Goal: Navigation & Orientation: Find specific page/section

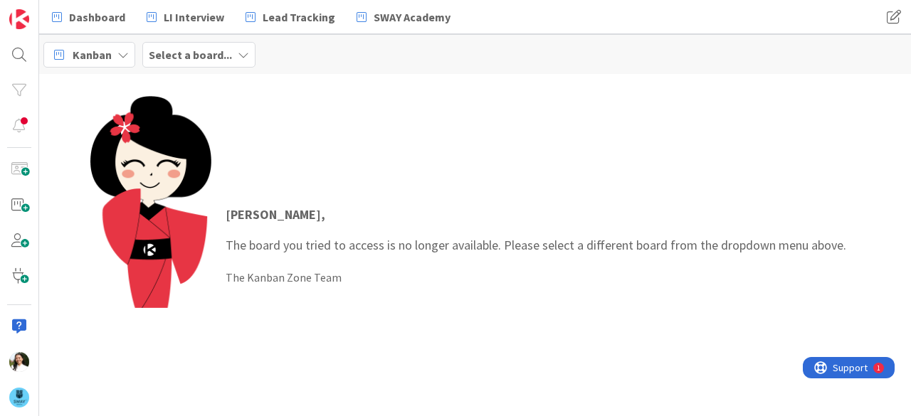
click at [204, 40] on div "Kanban Select a board..." at bounding box center [475, 54] width 872 height 39
click at [204, 48] on b "Select a board..." at bounding box center [190, 55] width 83 height 14
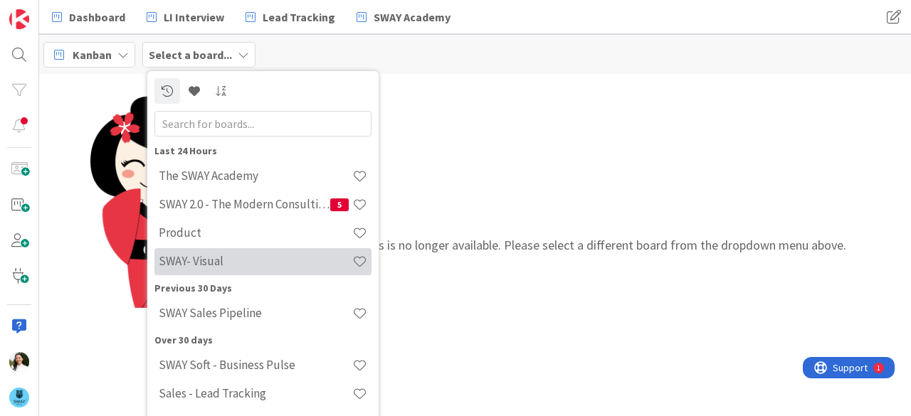
click at [213, 251] on div "SWAY- Visual" at bounding box center [262, 261] width 217 height 27
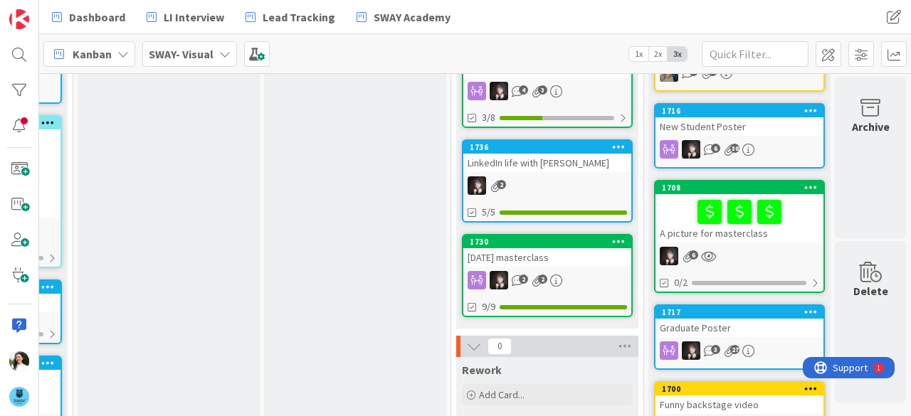
scroll to position [255, 174]
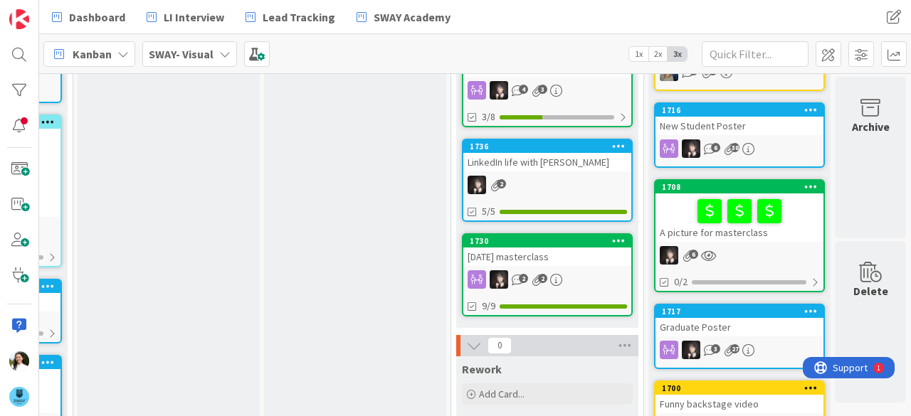
click at [757, 123] on div "New Student Poster" at bounding box center [739, 126] width 168 height 18
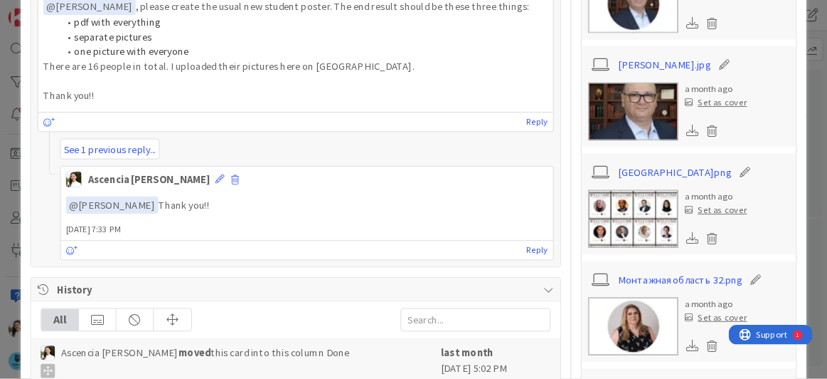
scroll to position [725, 0]
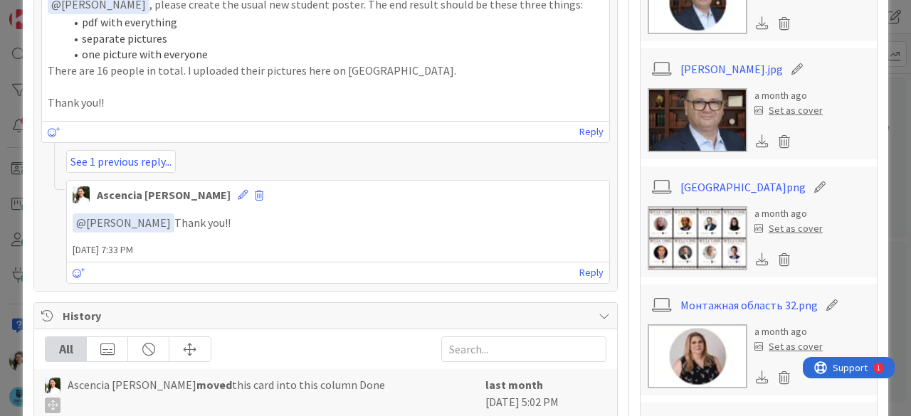
click at [683, 218] on img at bounding box center [697, 238] width 100 height 64
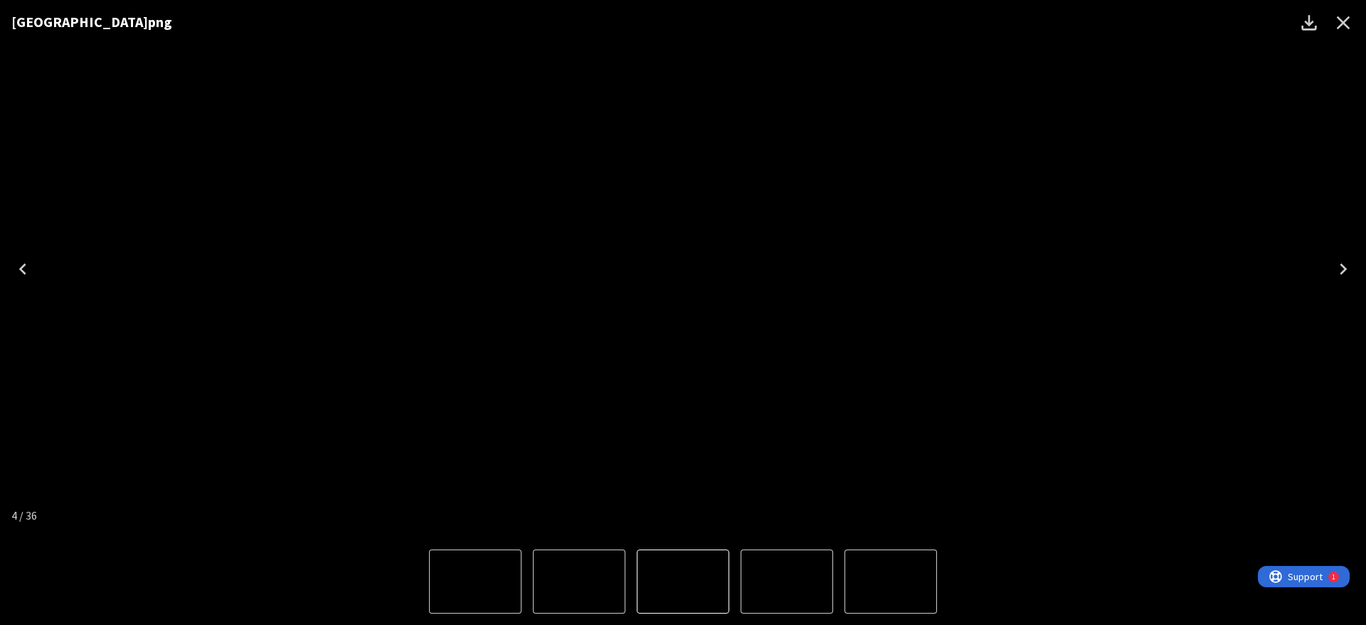
scroll to position [726, 0]
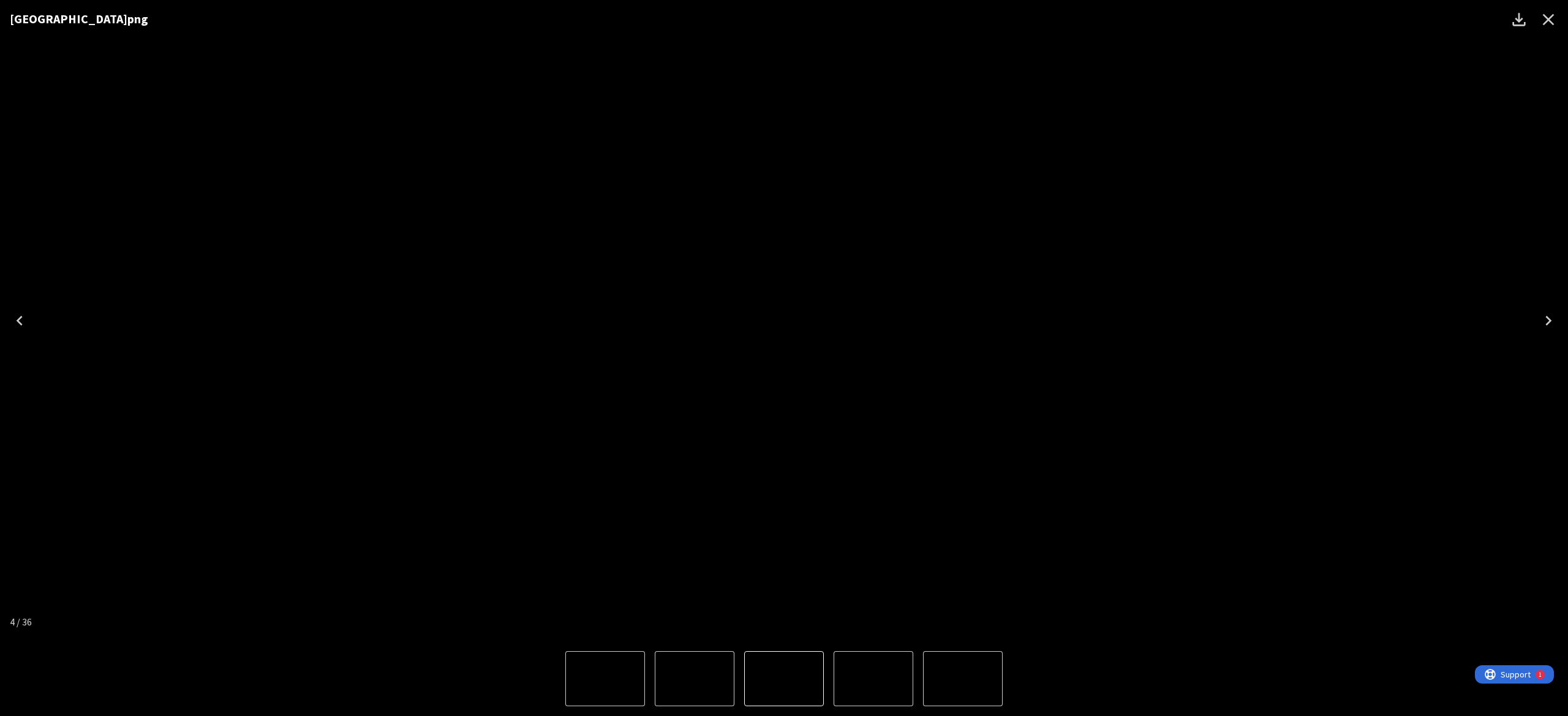
click at [784, 213] on div "[GEOGRAPHIC_DATA]png" at bounding box center [784, 321] width 1568 height 642
click at [784, 19] on icon "Close" at bounding box center [1548, 19] width 20 height 20
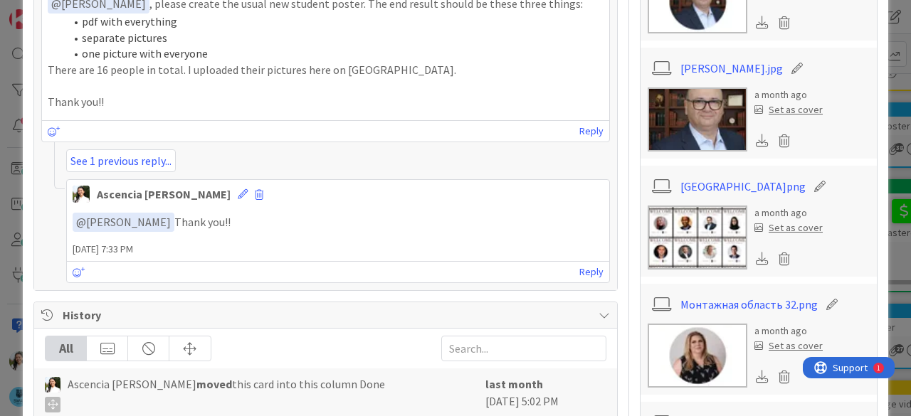
click at [0, 160] on div "ID 1716 SWAY- Visual Done Title 18 / 128 New Student Poster Description Ascenci…" at bounding box center [455, 208] width 911 height 416
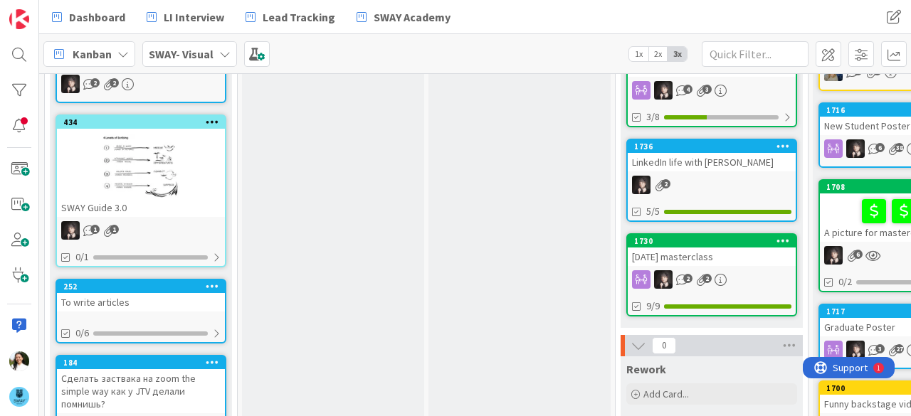
click at [203, 48] on b "SWAY- Visual" at bounding box center [181, 54] width 65 height 14
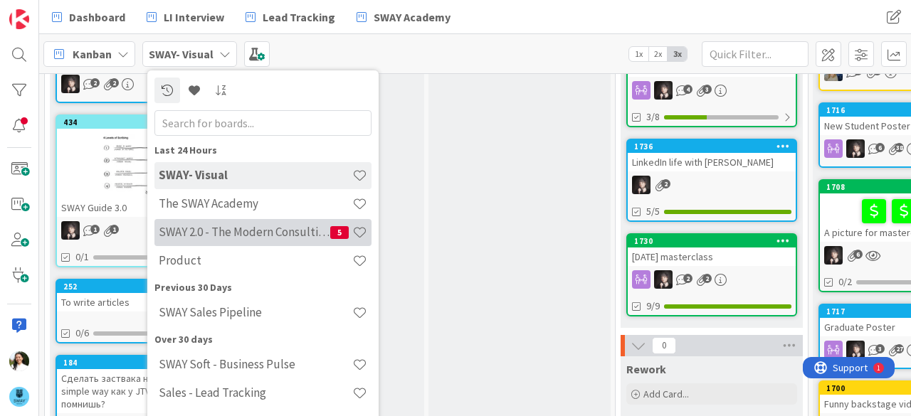
click at [218, 225] on h4 "SWAY 2.0 - The Modern Consulting Blueprint" at bounding box center [244, 232] width 171 height 14
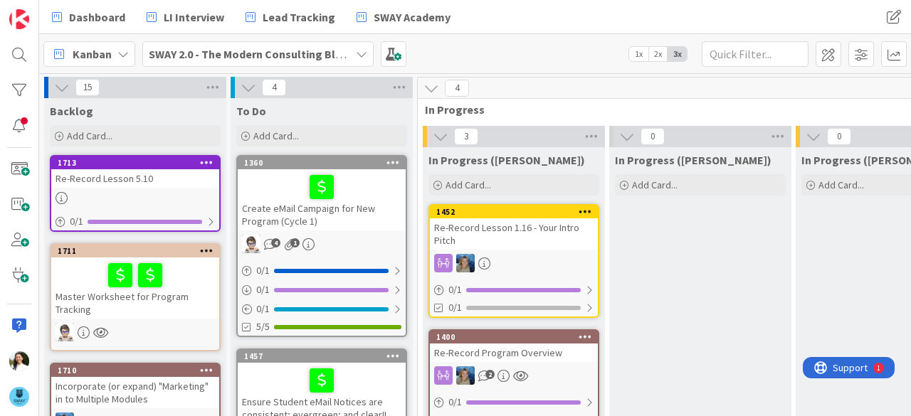
click at [221, 58] on b "SWAY 2.0 - The Modern Consulting Blueprint" at bounding box center [261, 54] width 224 height 14
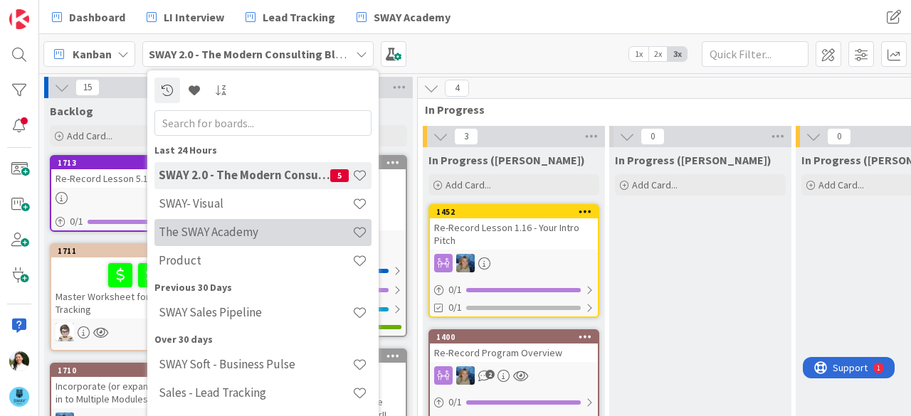
click at [227, 236] on h4 "The SWAY Academy" at bounding box center [256, 232] width 194 height 14
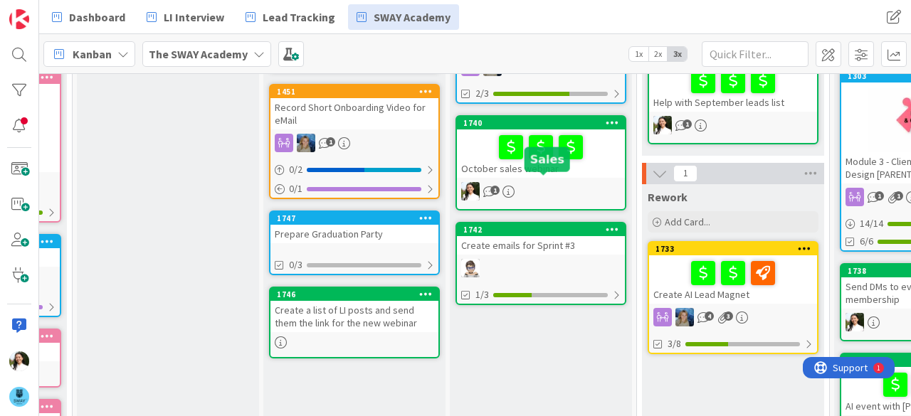
scroll to position [444, 165]
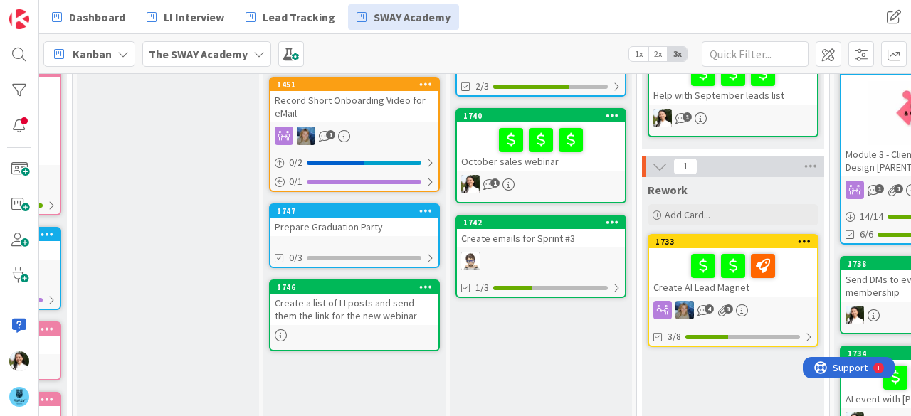
click at [351, 230] on div "Prepare Graduation Party" at bounding box center [354, 227] width 168 height 18
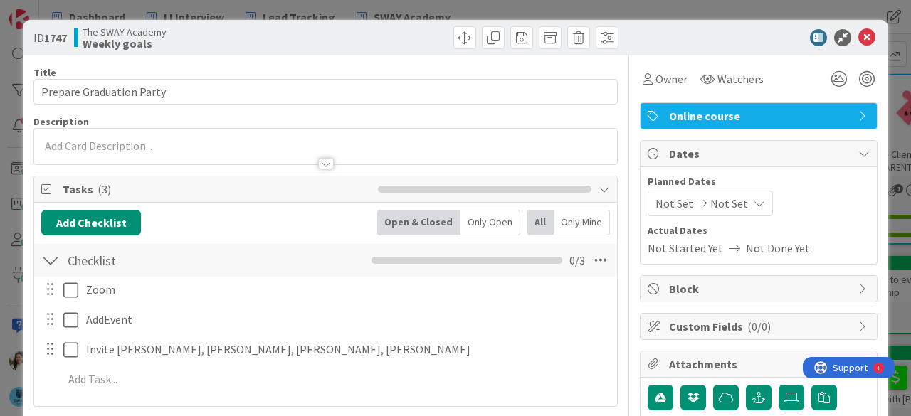
click at [0, 190] on div "ID 1747 The SWAY Academy Weekly goals Title 24 / 128 Prepare Graduation Party D…" at bounding box center [455, 208] width 911 height 416
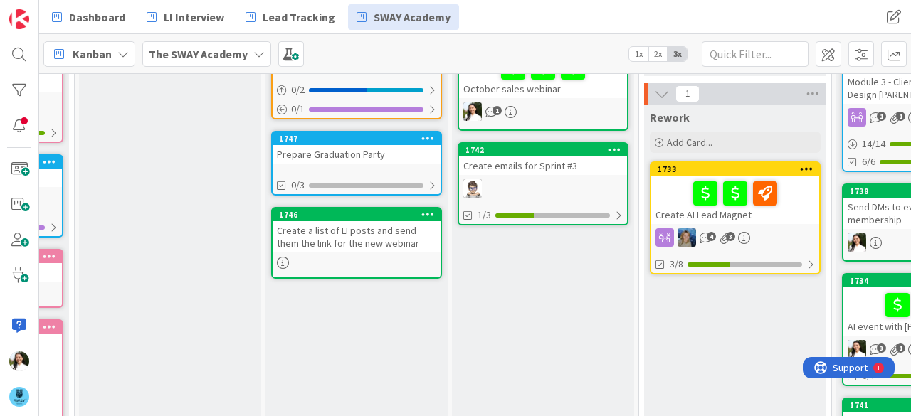
scroll to position [519, 163]
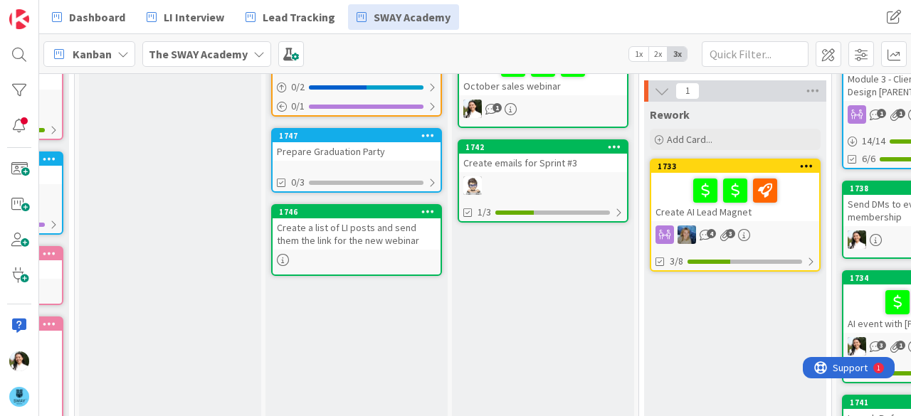
click at [380, 147] on div "Prepare Graduation Party" at bounding box center [357, 151] width 168 height 18
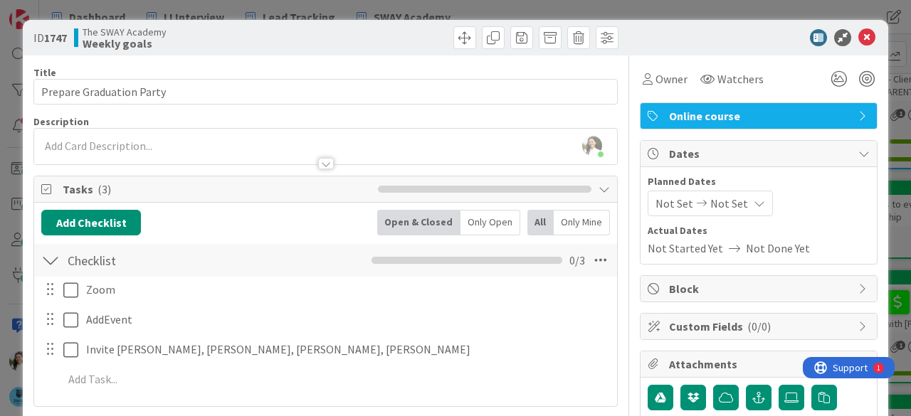
click at [0, 191] on div "ID 1747 The SWAY Academy Weekly goals Title 24 / 128 Prepare Graduation Party D…" at bounding box center [455, 208] width 911 height 416
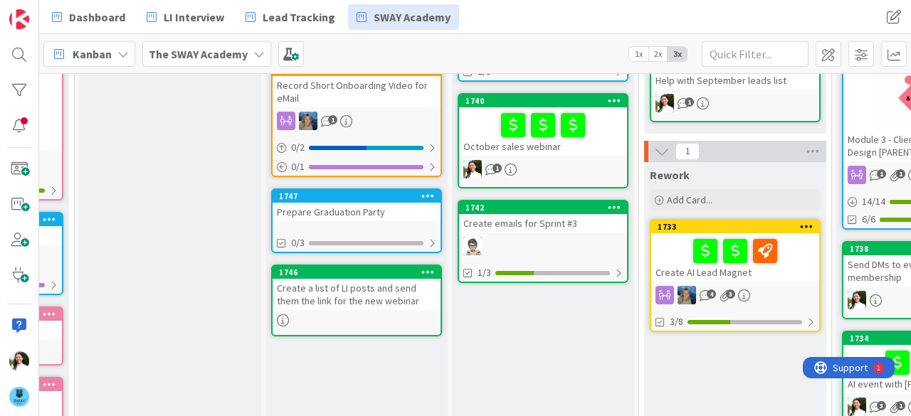
scroll to position [460, 163]
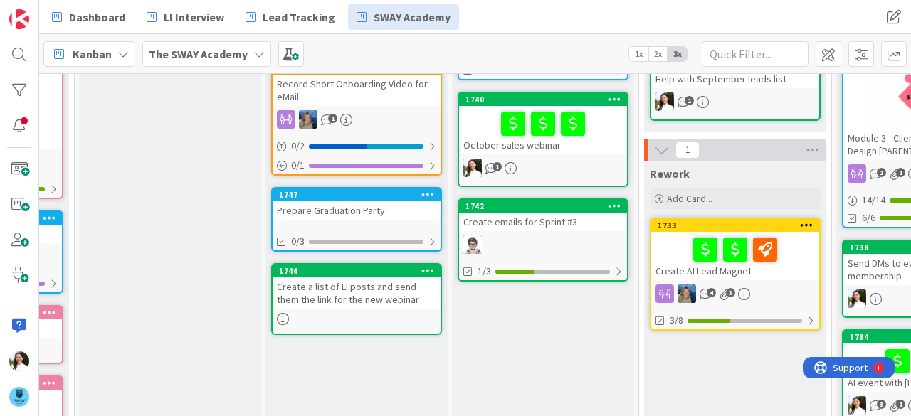
click at [366, 213] on div "Prepare Graduation Party" at bounding box center [357, 210] width 168 height 18
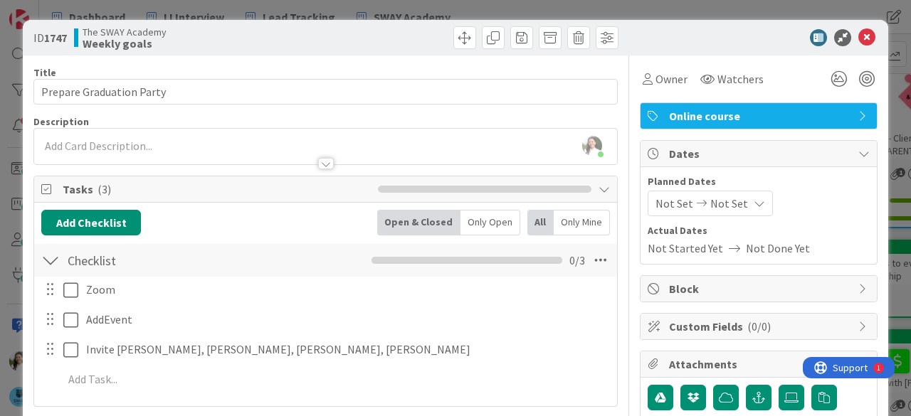
click at [0, 234] on div "ID 1747 The SWAY Academy Weekly goals Title 24 / 128 Prepare Graduation Party D…" at bounding box center [455, 208] width 911 height 416
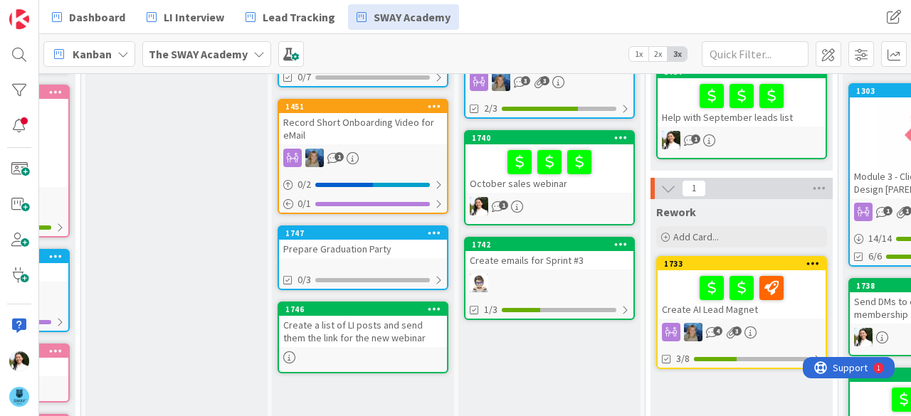
scroll to position [413, 157]
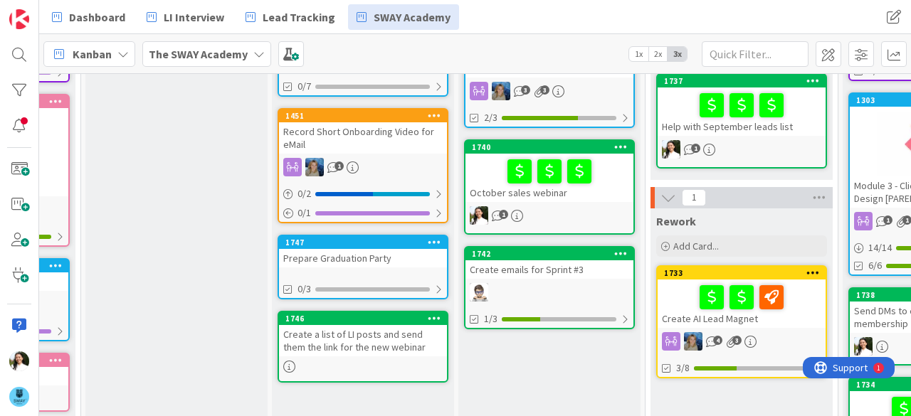
click at [337, 258] on div "Prepare Graduation Party" at bounding box center [363, 258] width 168 height 18
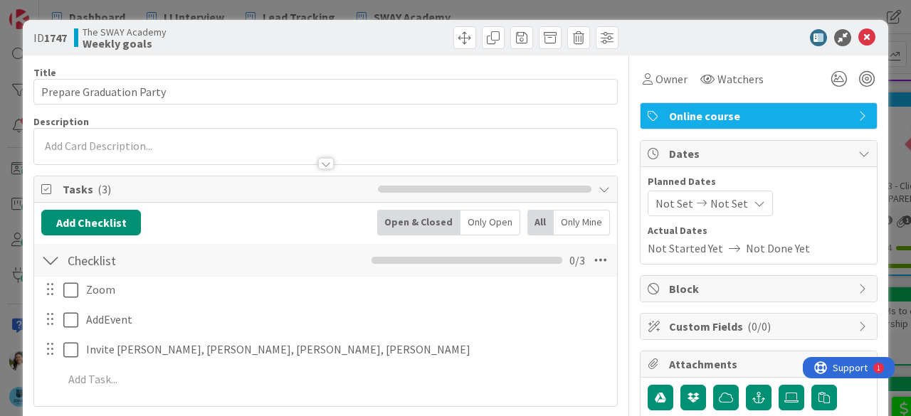
click at [0, 225] on div "ID 1747 The SWAY Academy Weekly goals Title 24 / 128 Prepare Graduation Party D…" at bounding box center [455, 208] width 911 height 416
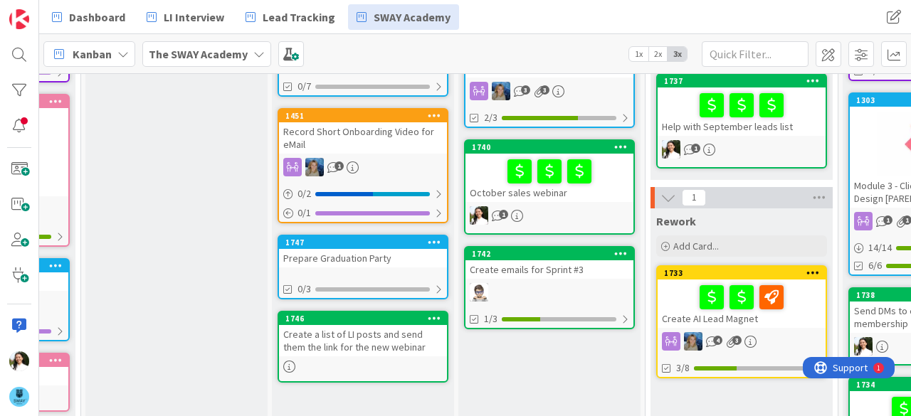
click at [374, 338] on div "Create a list of LI posts and send them the link for the new webinar" at bounding box center [363, 340] width 168 height 31
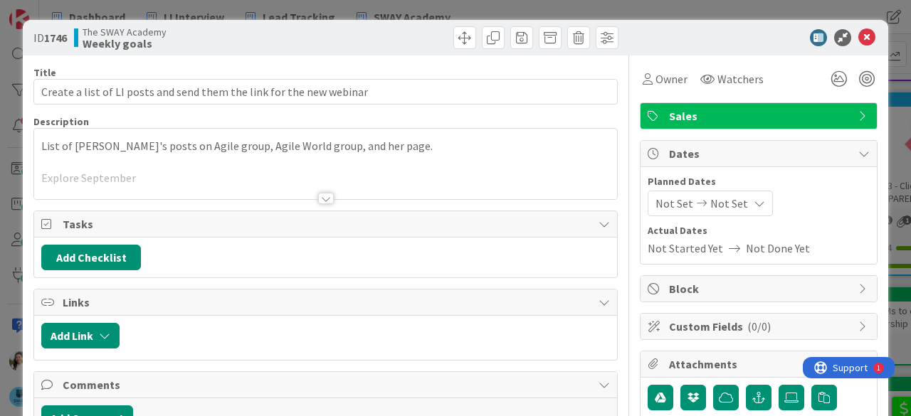
click at [318, 193] on div at bounding box center [326, 198] width 16 height 11
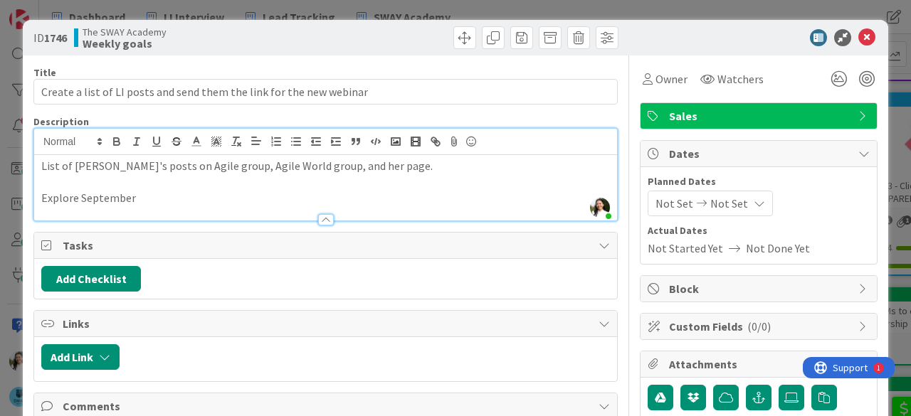
click at [0, 173] on div "ID 1746 The SWAY Academy Weekly goals Title 68 / 128 Create a list of LI posts …" at bounding box center [455, 208] width 911 height 416
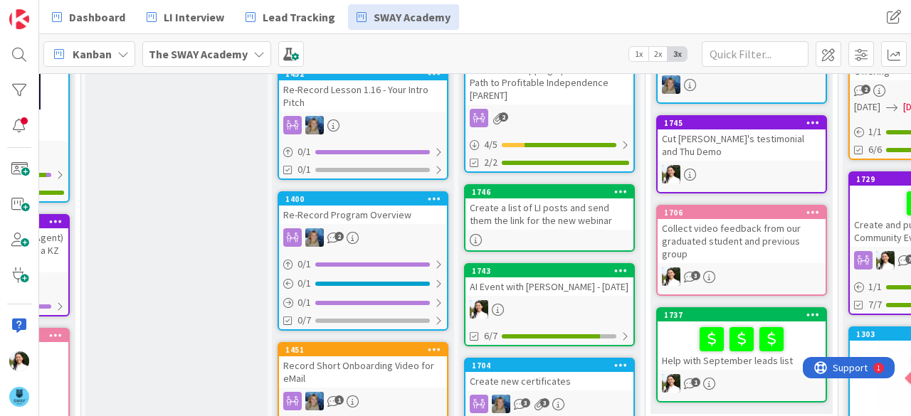
scroll to position [179, 157]
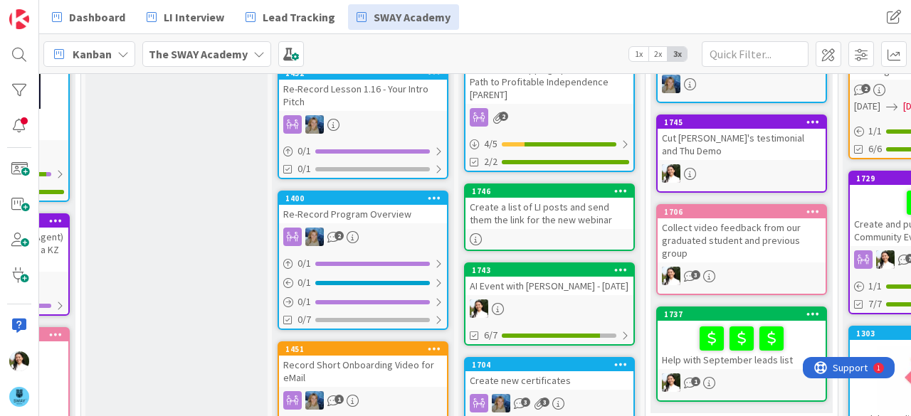
click at [549, 213] on div "Create a list of LI posts and send them the link for the new webinar" at bounding box center [549, 213] width 168 height 31
